Goal: Transaction & Acquisition: Purchase product/service

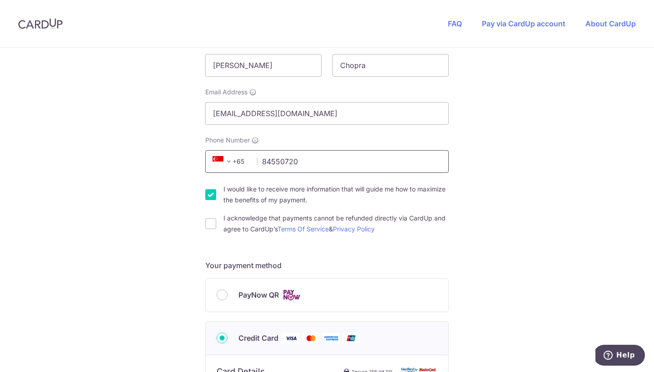
scroll to position [190, 0]
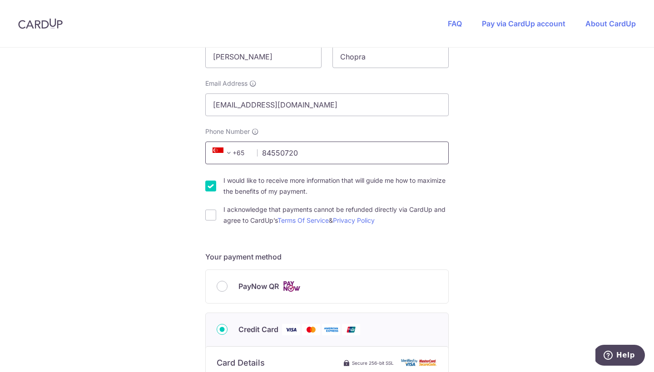
type input "84550720"
click at [239, 289] on span "PayNow QR" at bounding box center [258, 286] width 40 height 11
click at [228, 289] on input "PayNow QR" at bounding box center [222, 286] width 11 height 11
radio input "true"
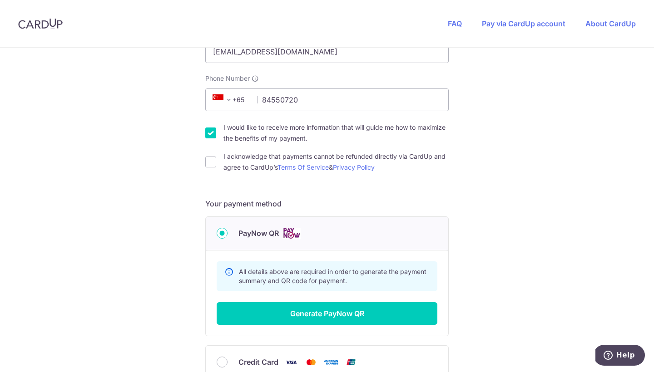
scroll to position [254, 0]
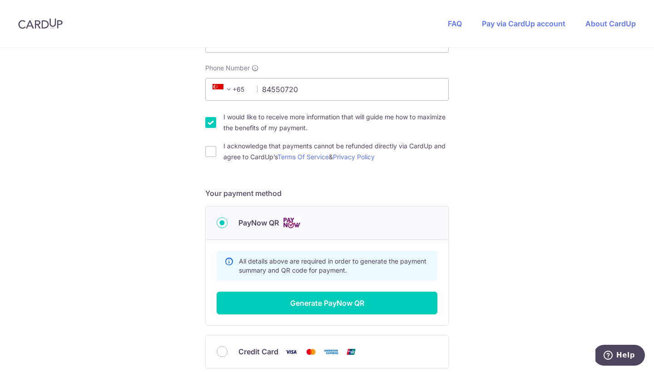
click at [221, 156] on div "I acknowledge that payments cannot be refunded directly via CardUp and agree to…" at bounding box center [326, 152] width 243 height 22
click at [210, 149] on input "I acknowledge that payments cannot be refunded directly via CardUp and agree to…" at bounding box center [210, 151] width 11 height 11
checkbox input "true"
click at [210, 119] on input "I would like to receive more information that will guide me how to maximize the…" at bounding box center [210, 122] width 11 height 11
checkbox input "false"
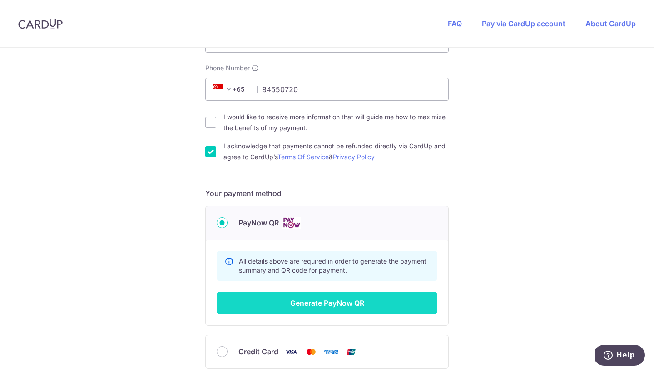
click at [305, 313] on button "Generate PayNow QR" at bounding box center [327, 303] width 221 height 23
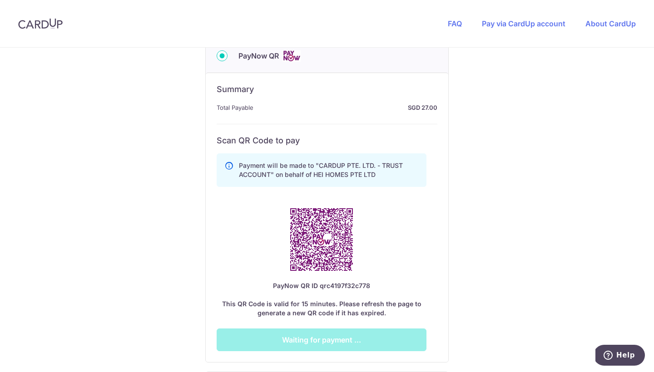
scroll to position [439, 0]
